Goal: Task Accomplishment & Management: Manage account settings

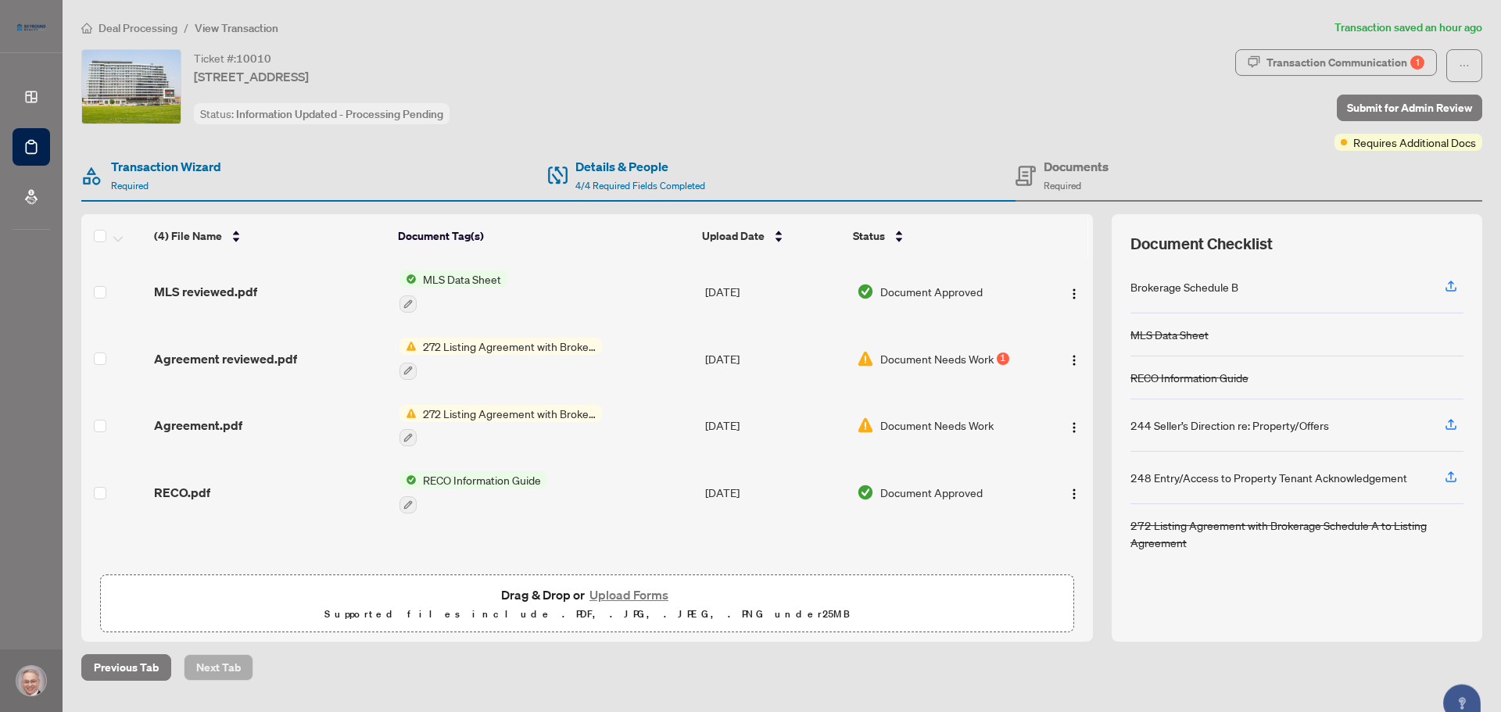
click at [543, 356] on div "272 Listing Agreement with Brokerage Schedule A to Listing Agreement" at bounding box center [500, 359] width 202 height 42
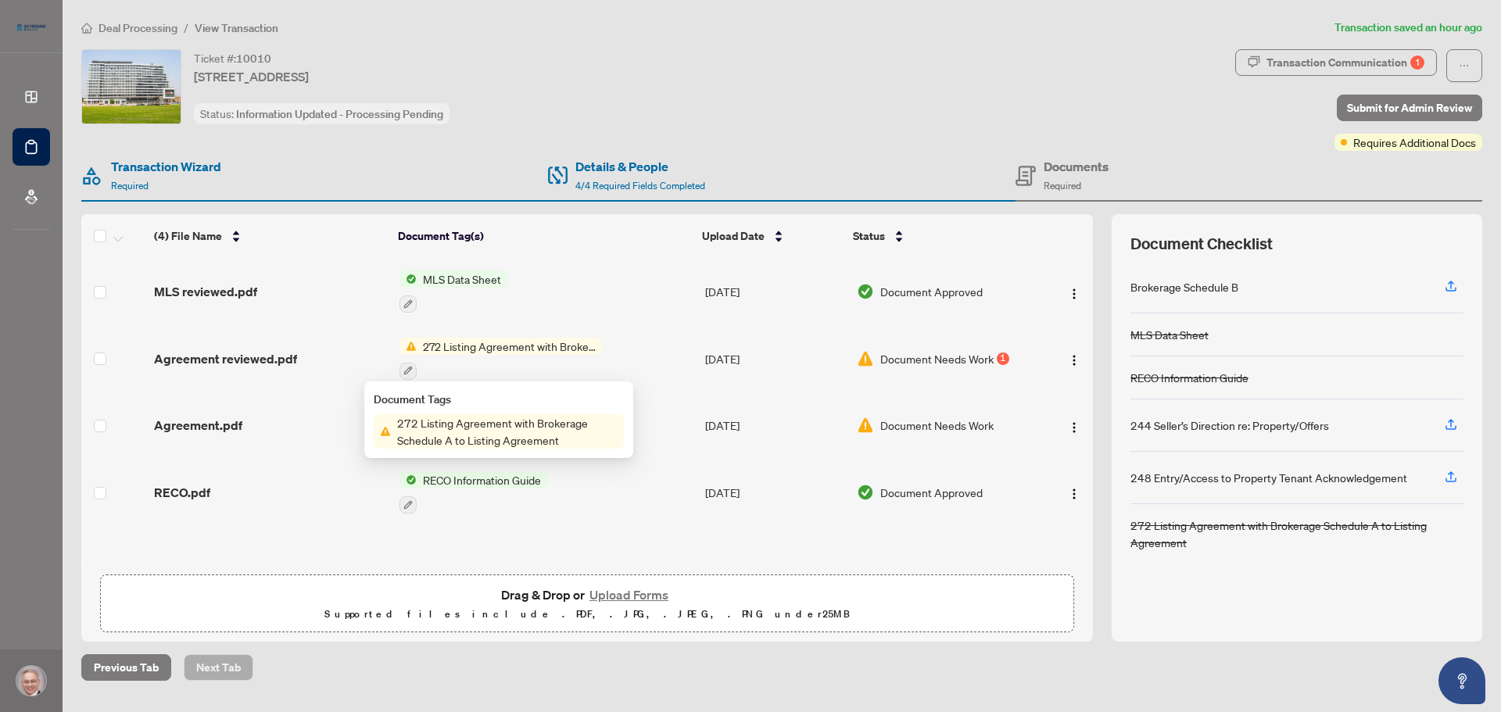
click at [882, 362] on span "Document Needs Work" at bounding box center [936, 358] width 113 height 17
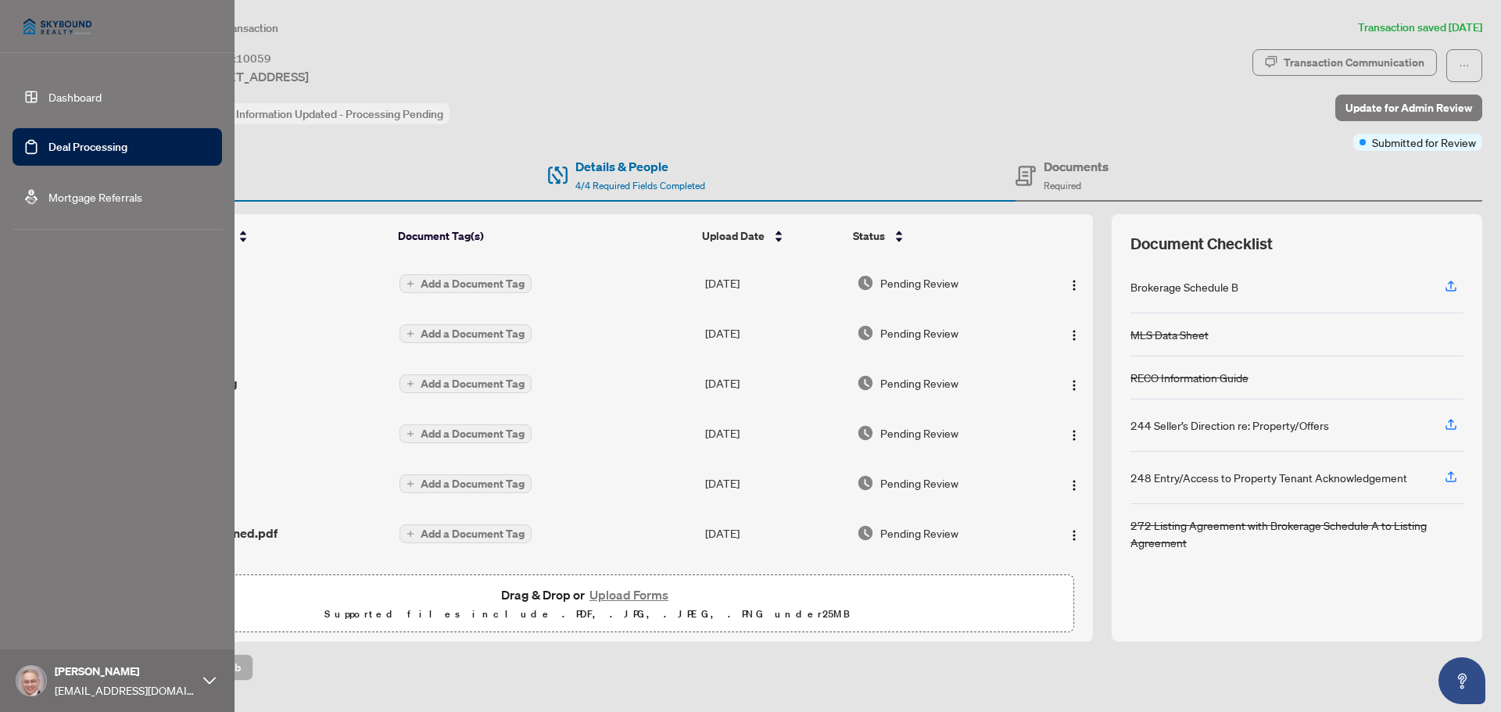
click at [54, 145] on link "Deal Processing" at bounding box center [87, 147] width 79 height 14
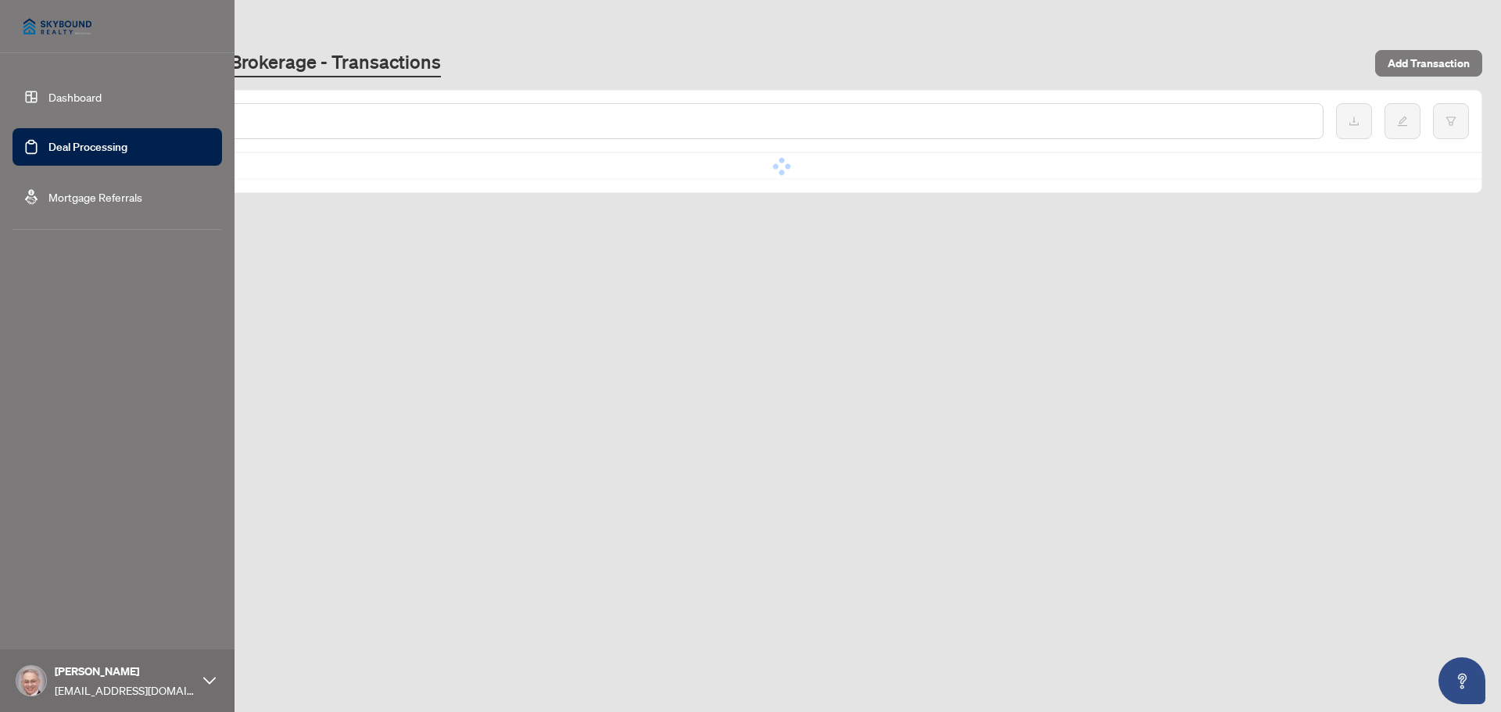
click at [70, 91] on link "Dashboard" at bounding box center [74, 97] width 53 height 14
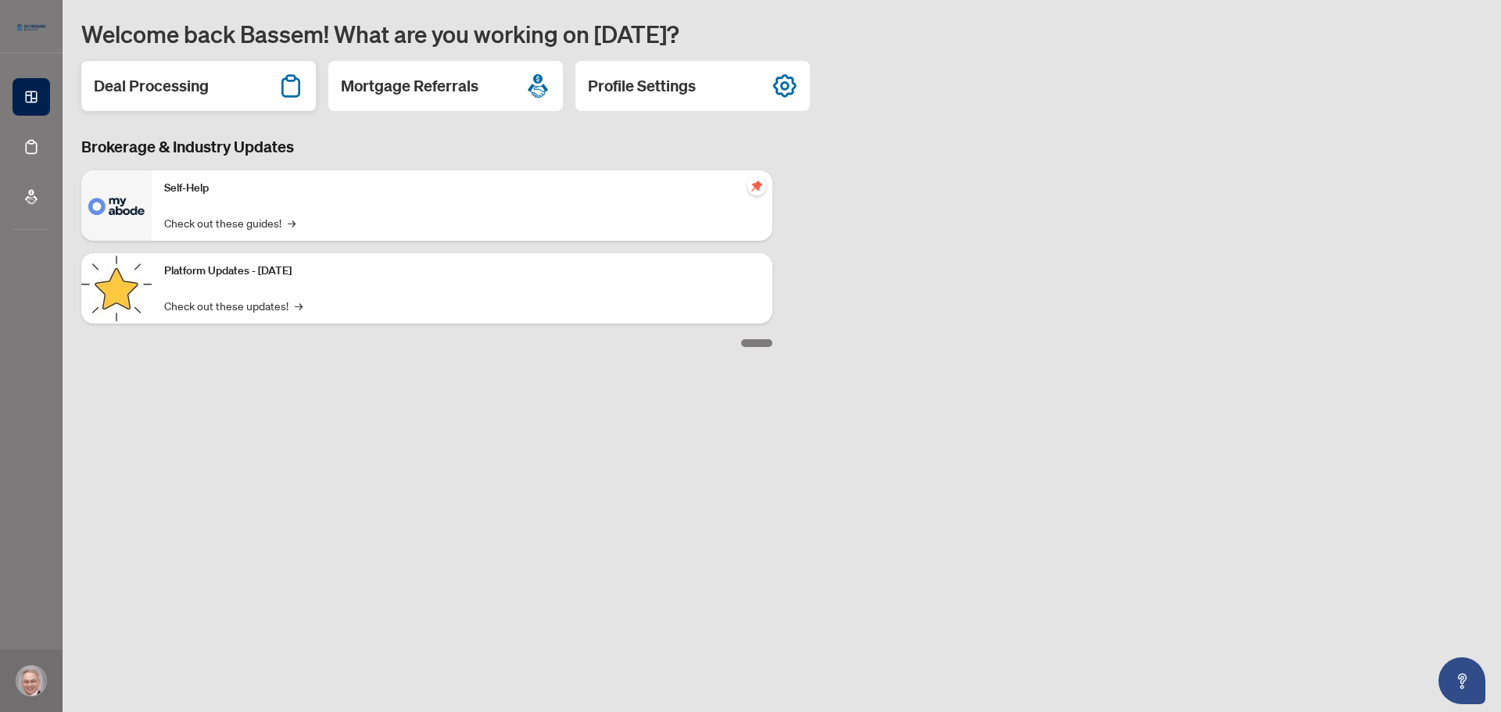
click at [172, 95] on h2 "Deal Processing" at bounding box center [151, 86] width 115 height 22
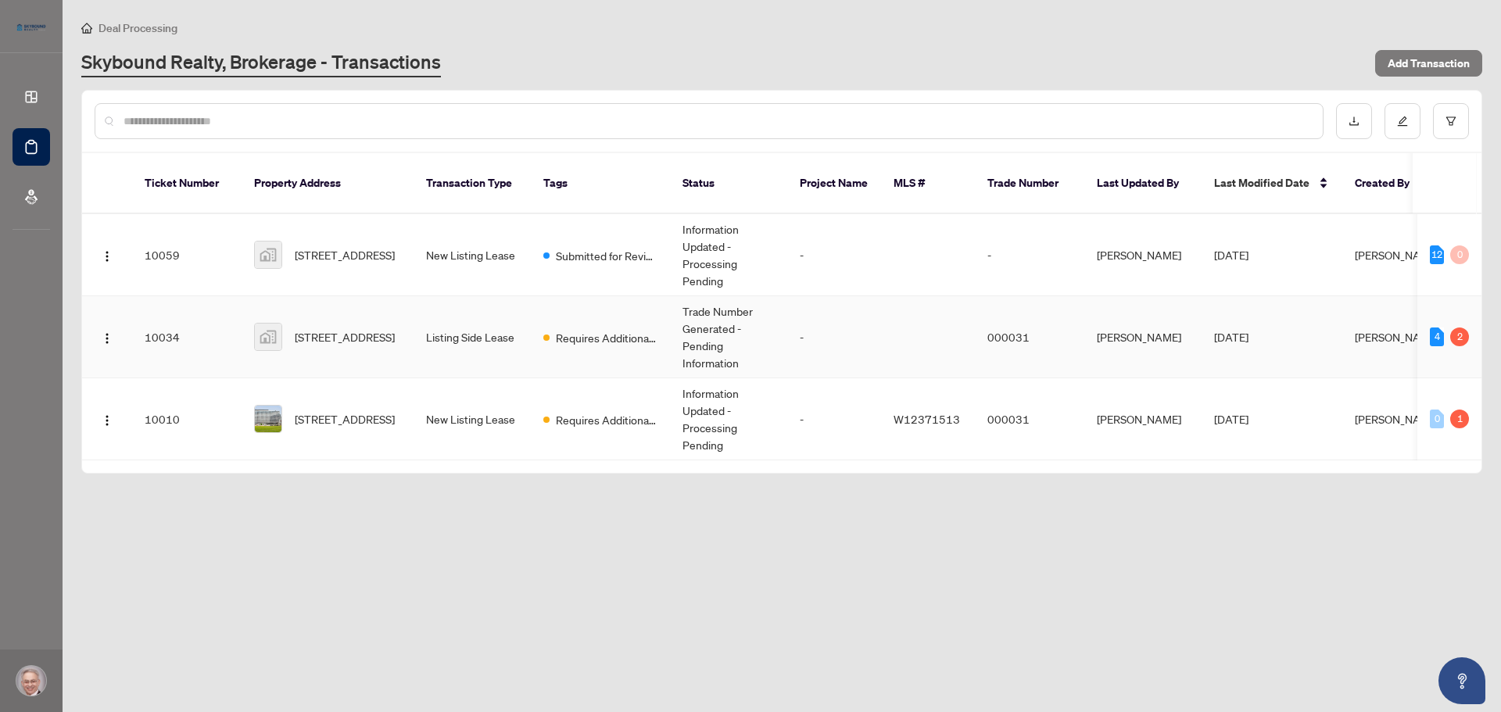
click at [478, 317] on td "Listing Side Lease" at bounding box center [472, 337] width 117 height 82
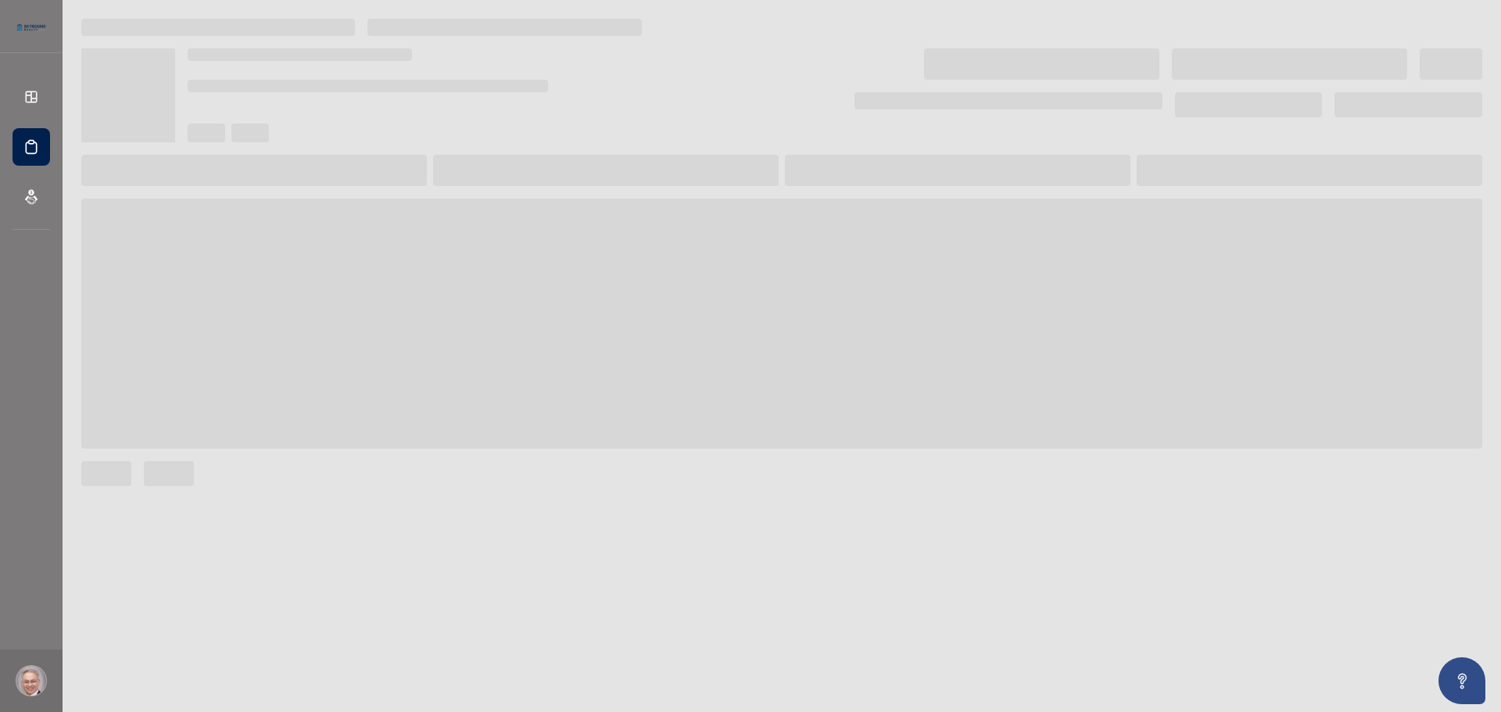
click at [478, 317] on span at bounding box center [781, 324] width 1401 height 250
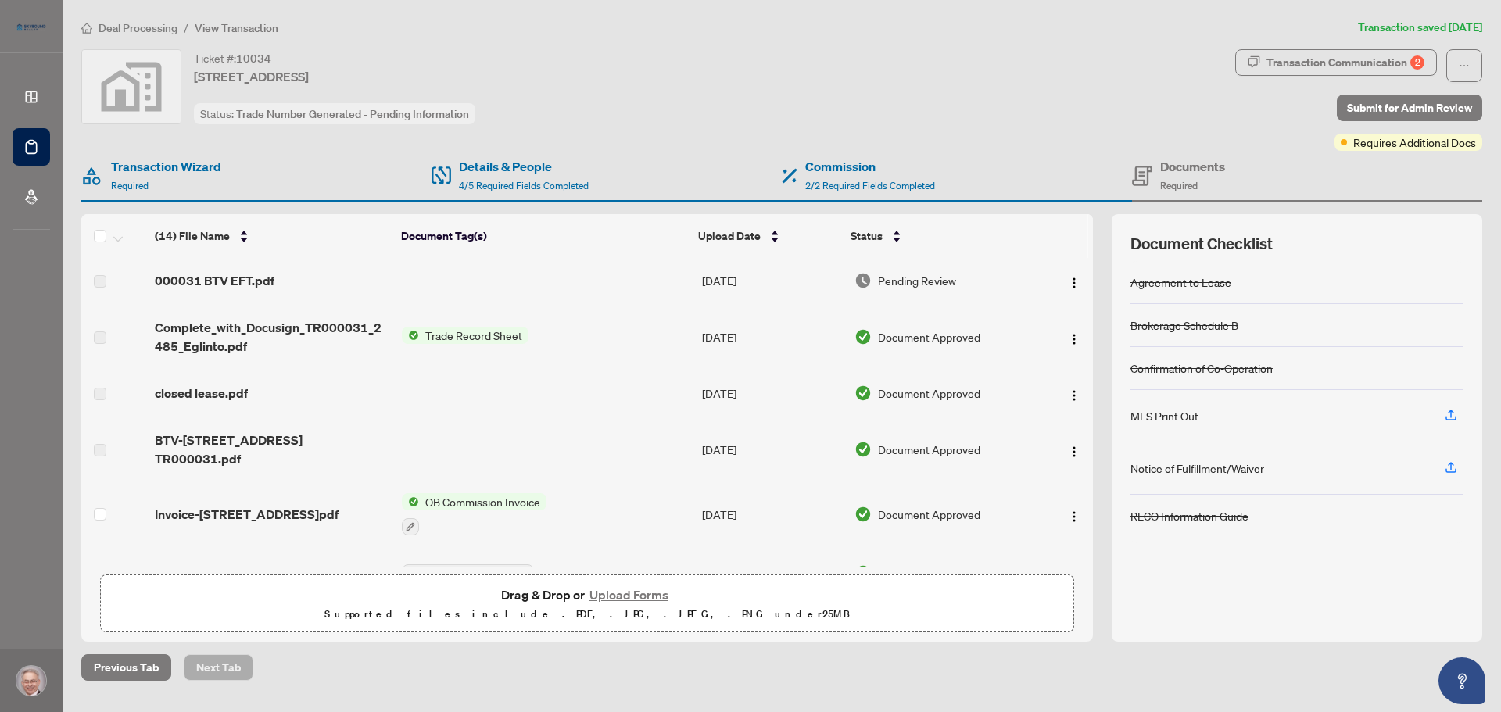
scroll to position [156, 0]
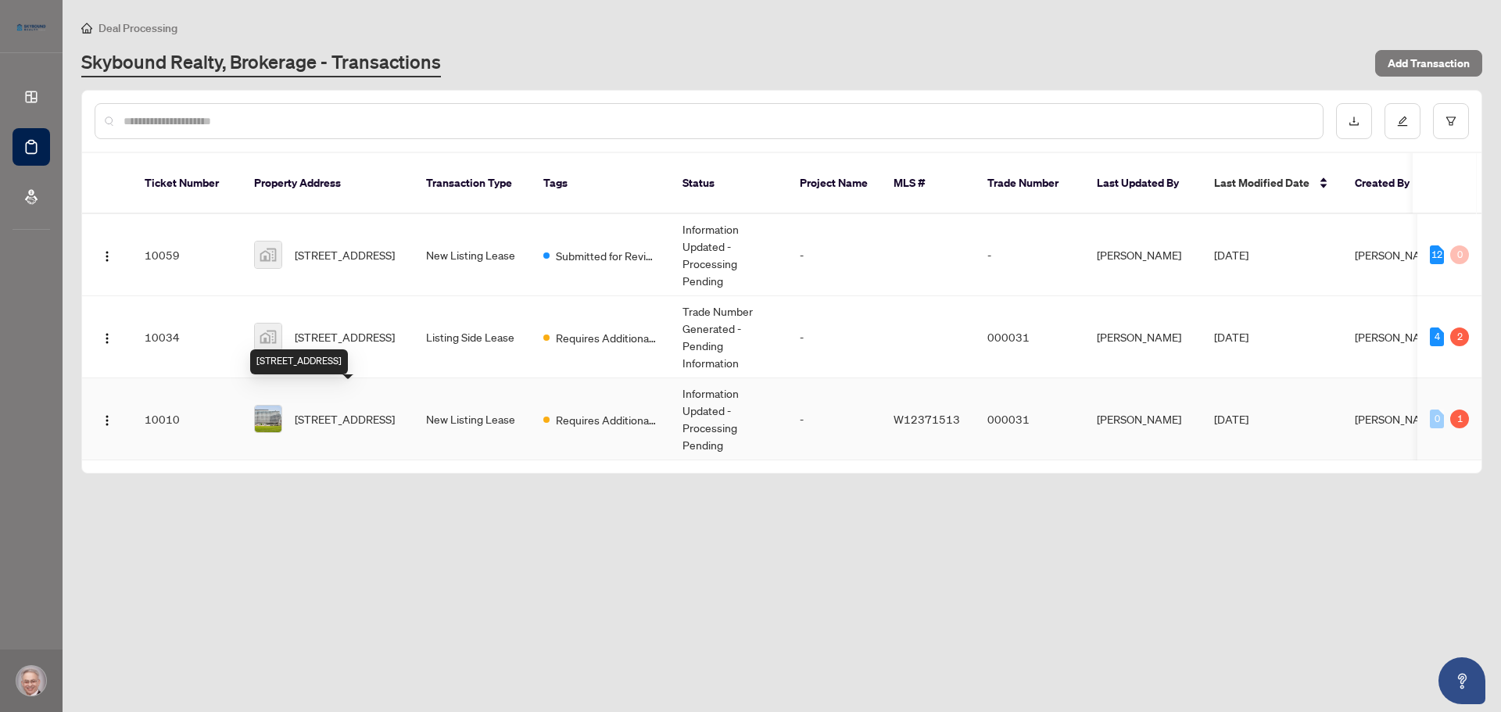
click at [360, 410] on span "[STREET_ADDRESS]" at bounding box center [345, 418] width 100 height 17
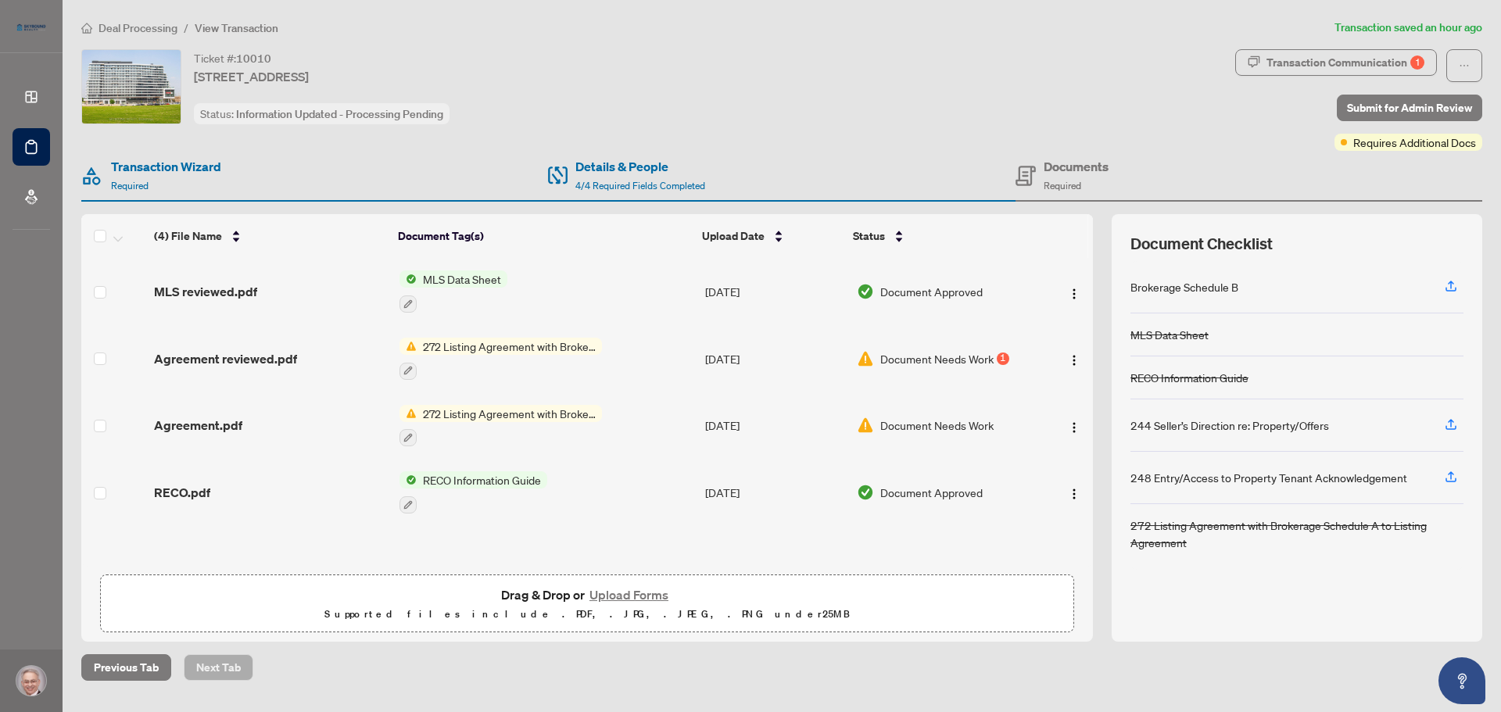
click at [503, 413] on span "272 Listing Agreement with Brokerage Schedule A to Listing Agreement" at bounding box center [509, 413] width 185 height 17
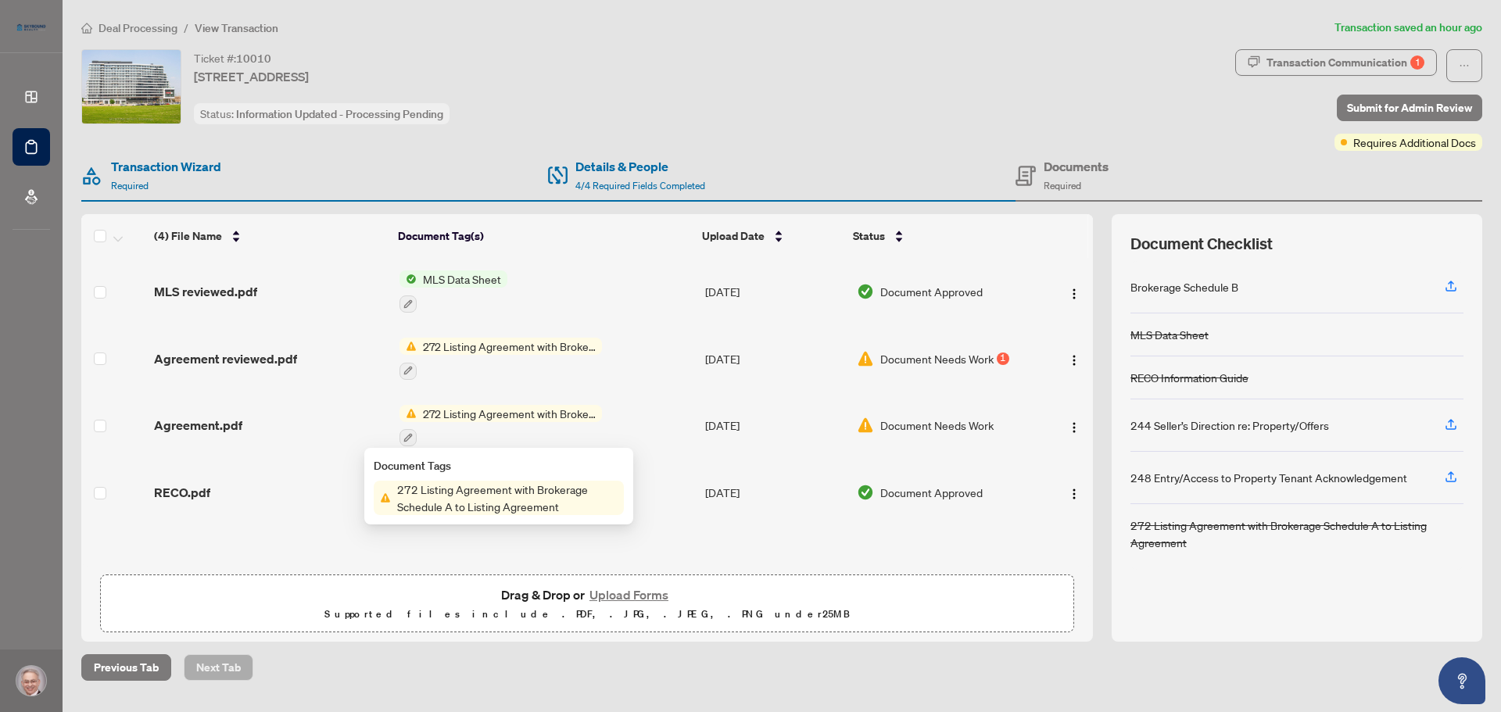
click at [503, 413] on span "272 Listing Agreement with Brokerage Schedule A to Listing Agreement" at bounding box center [509, 413] width 185 height 17
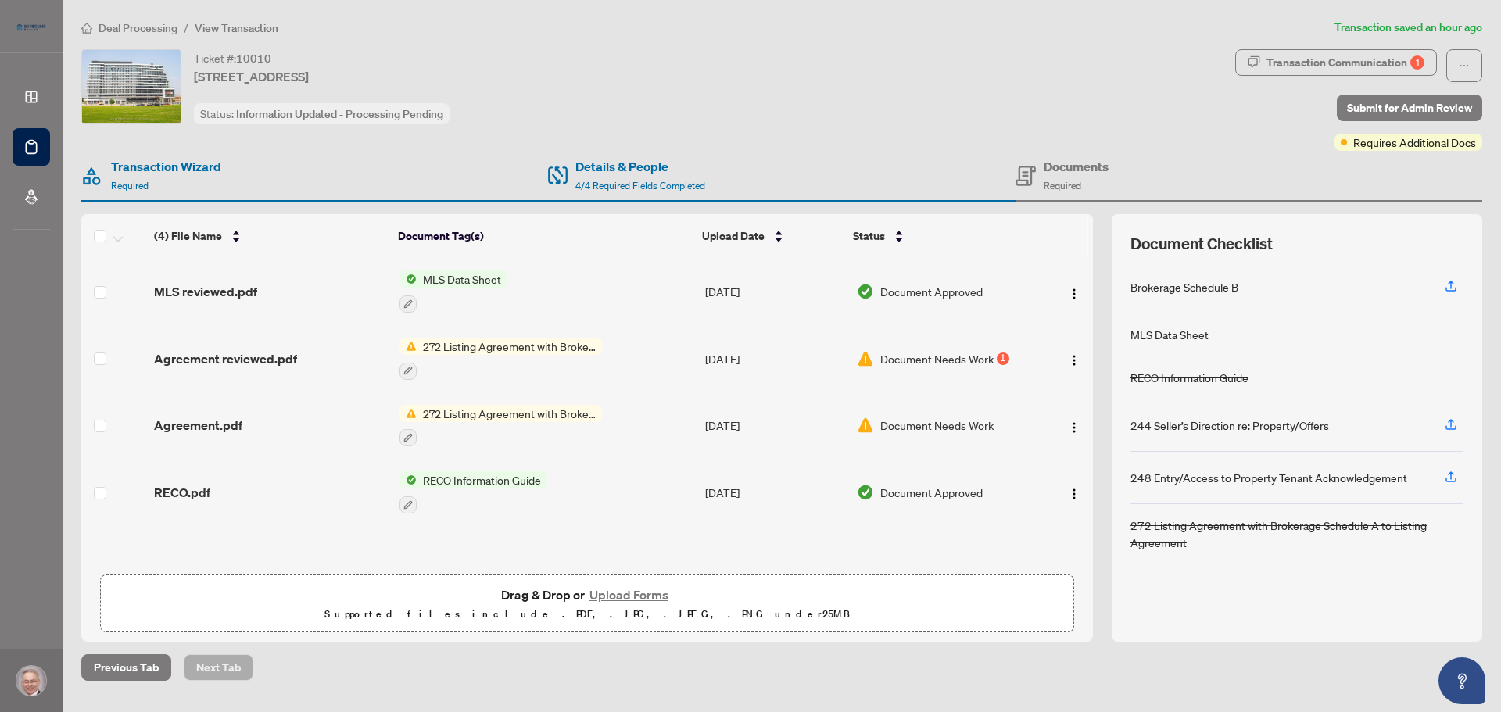
click at [890, 430] on span "Document Needs Work" at bounding box center [936, 425] width 113 height 17
click at [914, 356] on span "Document Needs Work" at bounding box center [936, 358] width 113 height 17
click at [1068, 359] on img "button" at bounding box center [1074, 360] width 13 height 13
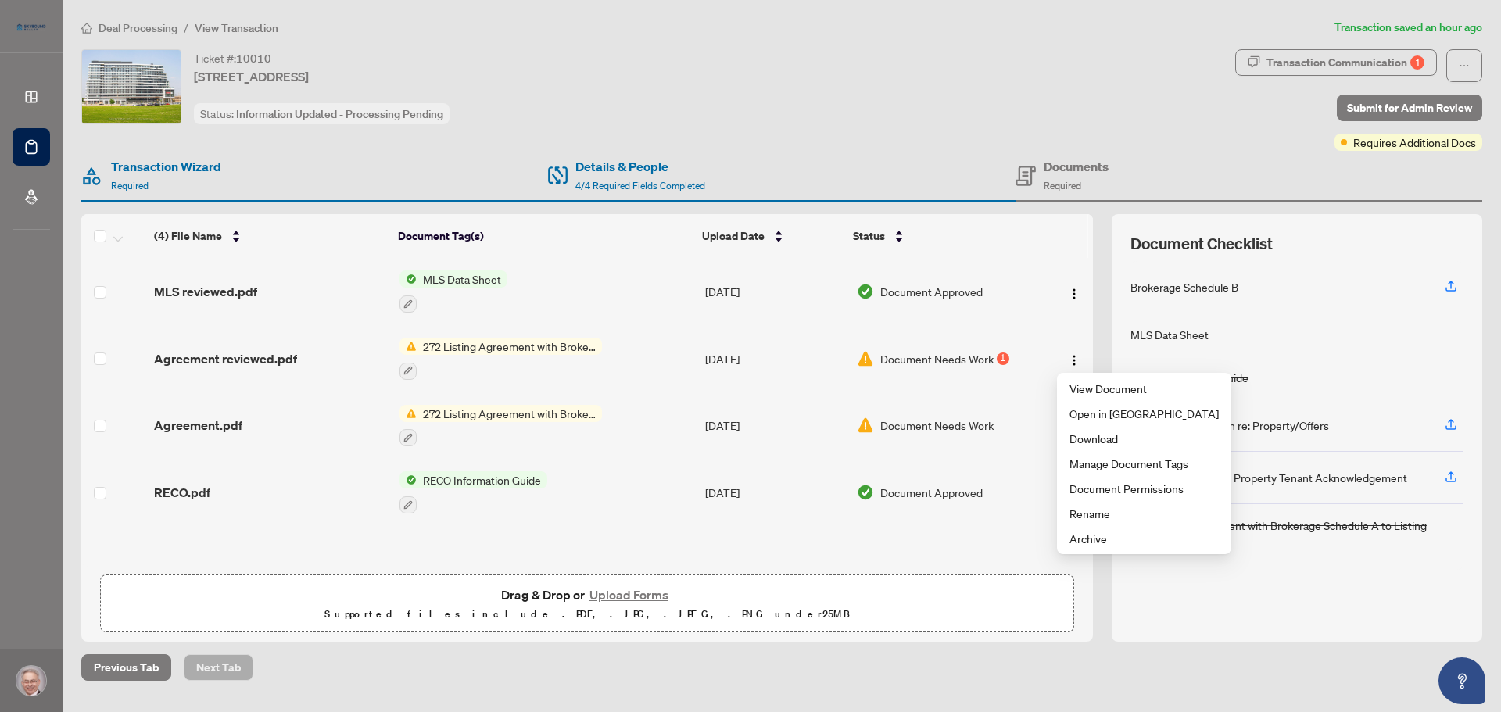
click at [626, 594] on button "Upload Forms" at bounding box center [629, 595] width 88 height 20
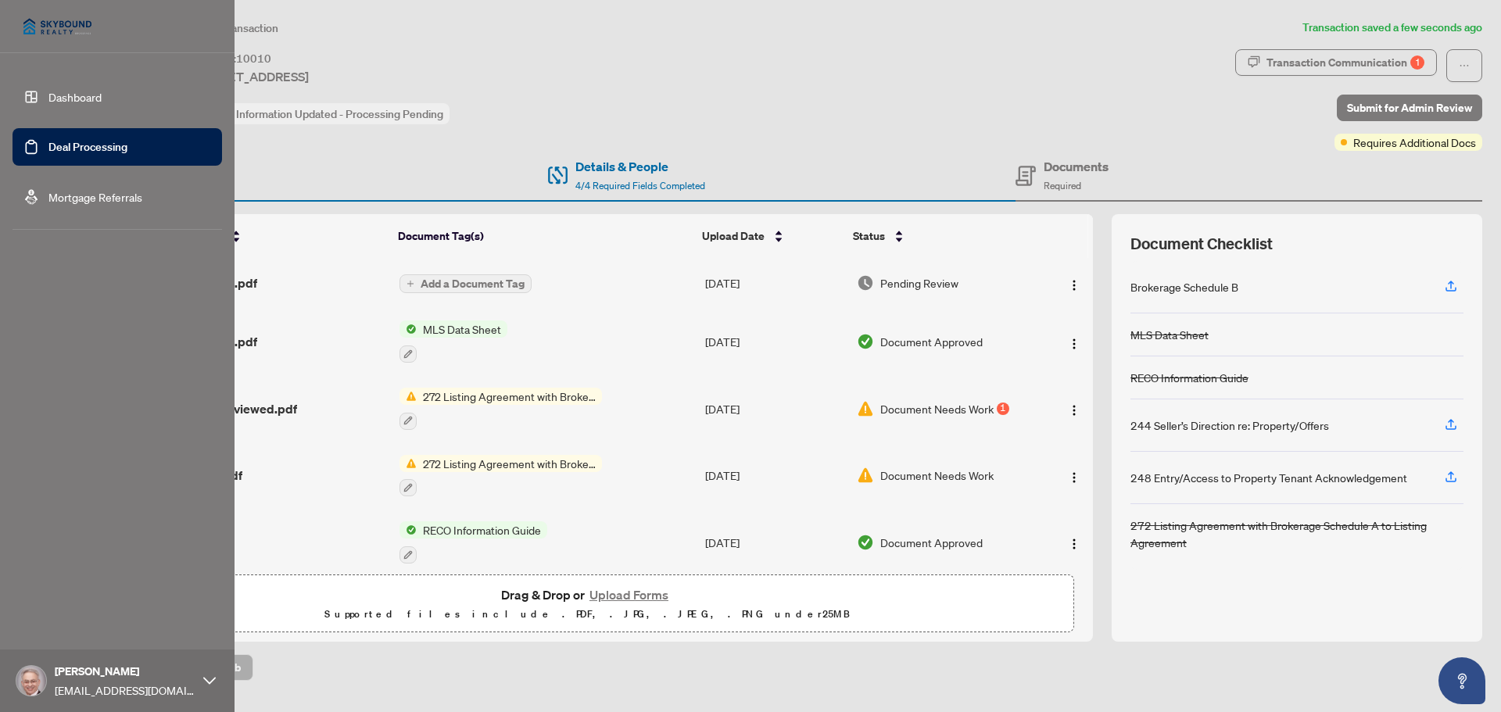
click at [48, 147] on link "Deal Processing" at bounding box center [87, 147] width 79 height 14
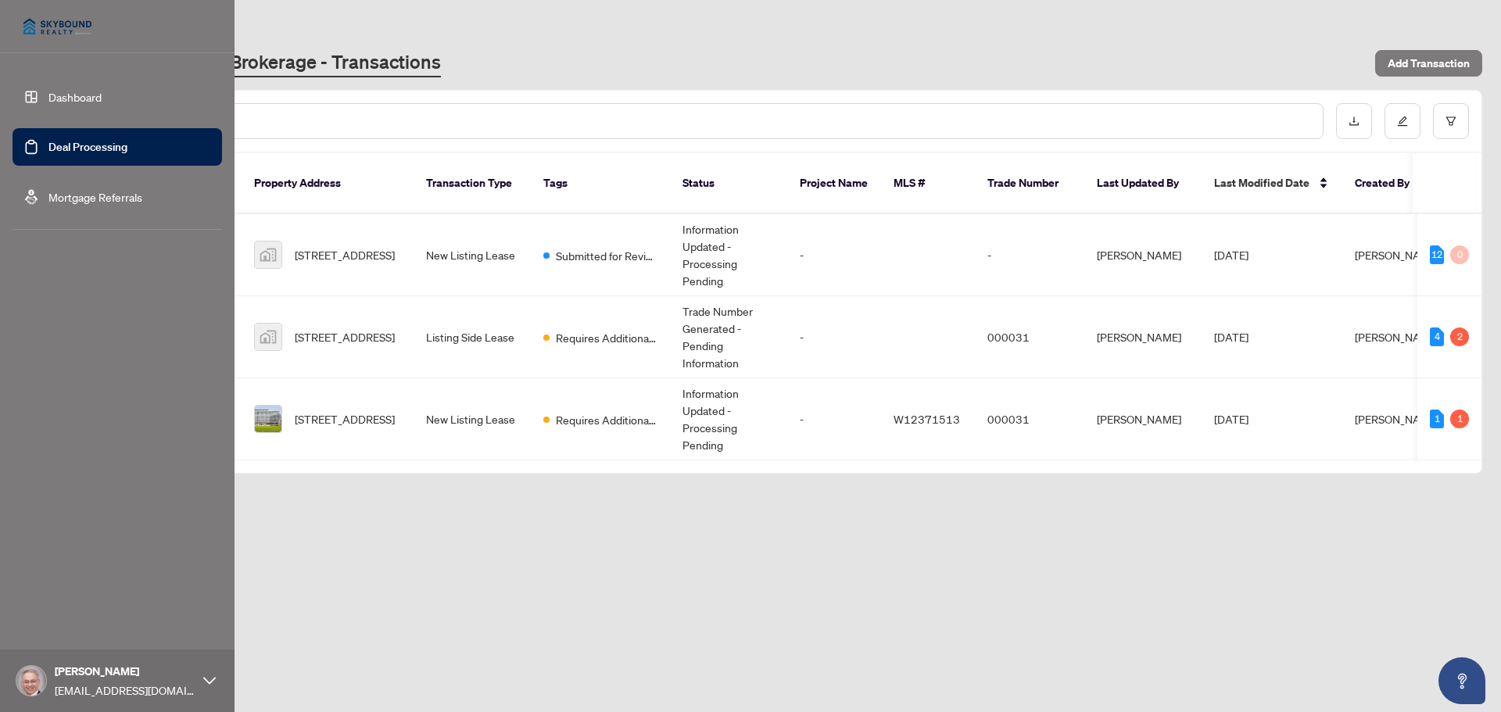
click at [55, 25] on img at bounding box center [58, 27] width 90 height 38
